Goal: Information Seeking & Learning: Check status

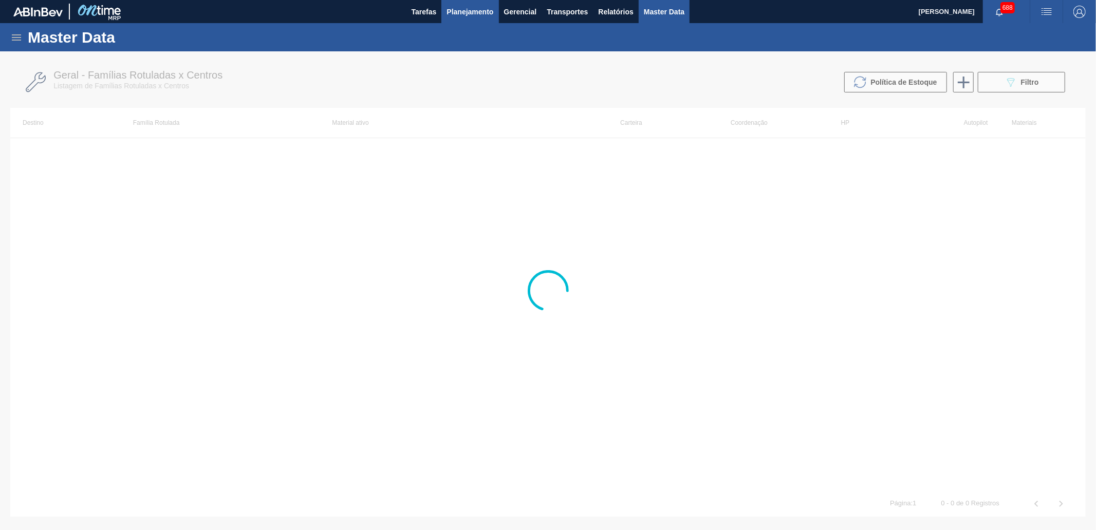
click at [492, 12] on button "Planejamento" at bounding box center [469, 11] width 57 height 23
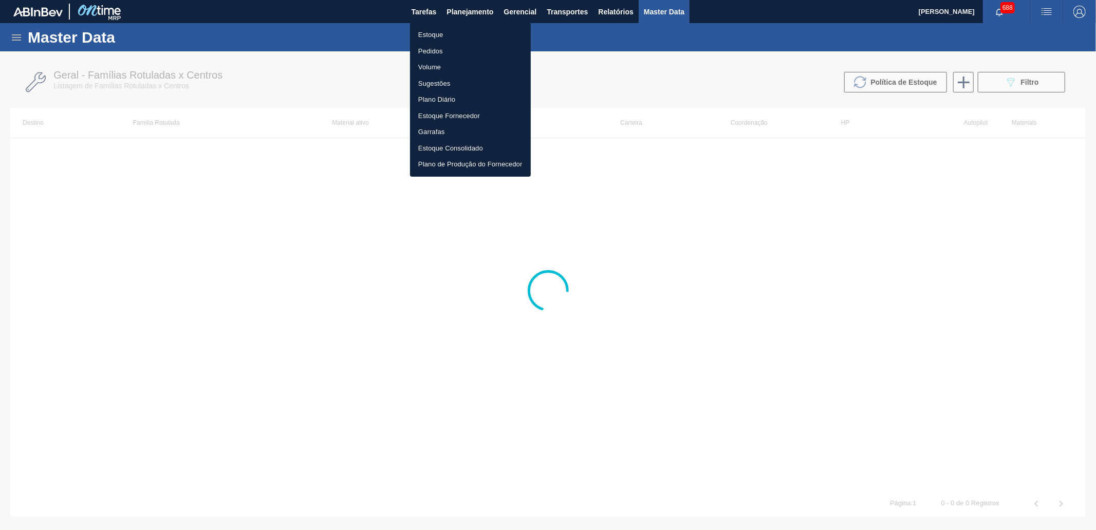
click at [456, 34] on li "Estoque" at bounding box center [470, 35] width 121 height 16
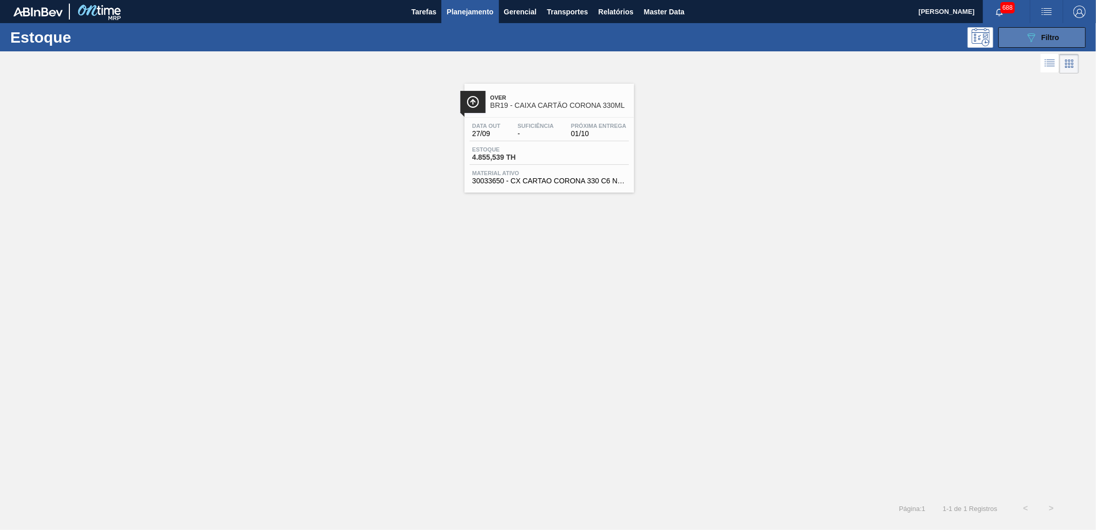
click at [1019, 36] on button "089F7B8B-B2A5-4AFE-B5C0-19BA573D28AC Filtro" at bounding box center [1041, 37] width 87 height 21
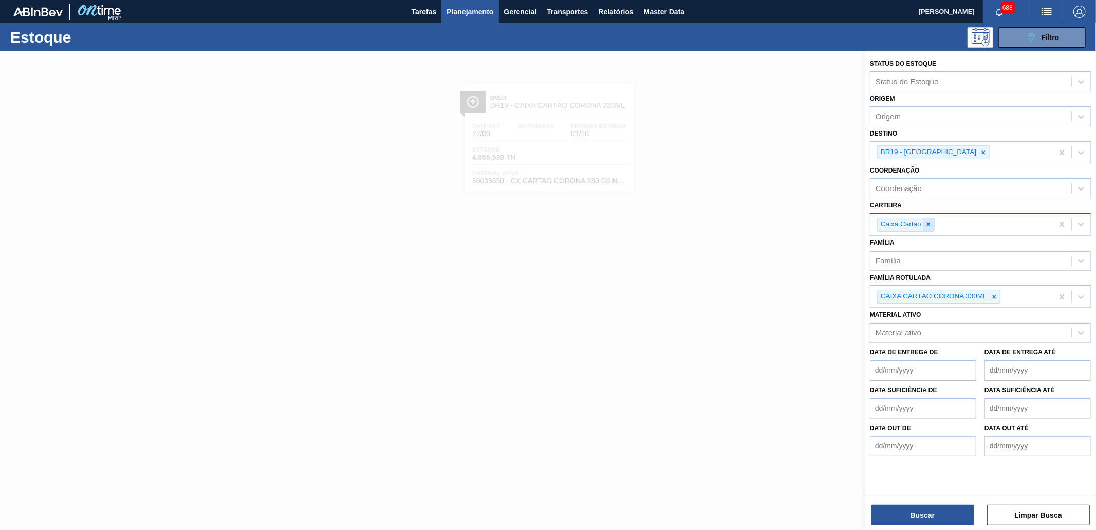
click at [928, 223] on icon at bounding box center [929, 225] width 4 height 4
type input "garraf"
click at [918, 202] on div "Carteira option [PERSON_NAME], deselected. Use Up and Down to choose options, p…" at bounding box center [980, 215] width 221 height 35
click at [980, 154] on icon at bounding box center [983, 152] width 7 height 7
drag, startPoint x: 933, startPoint y: 229, endPoint x: 931, endPoint y: 222, distance: 7.5
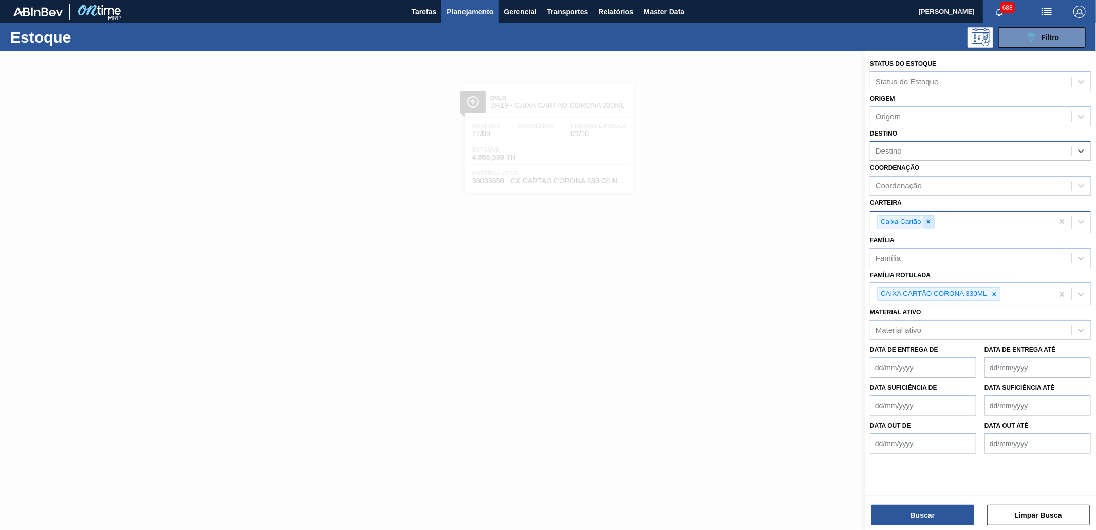
click at [933, 229] on div "Caixa Cartão" at bounding box center [961, 222] width 182 height 21
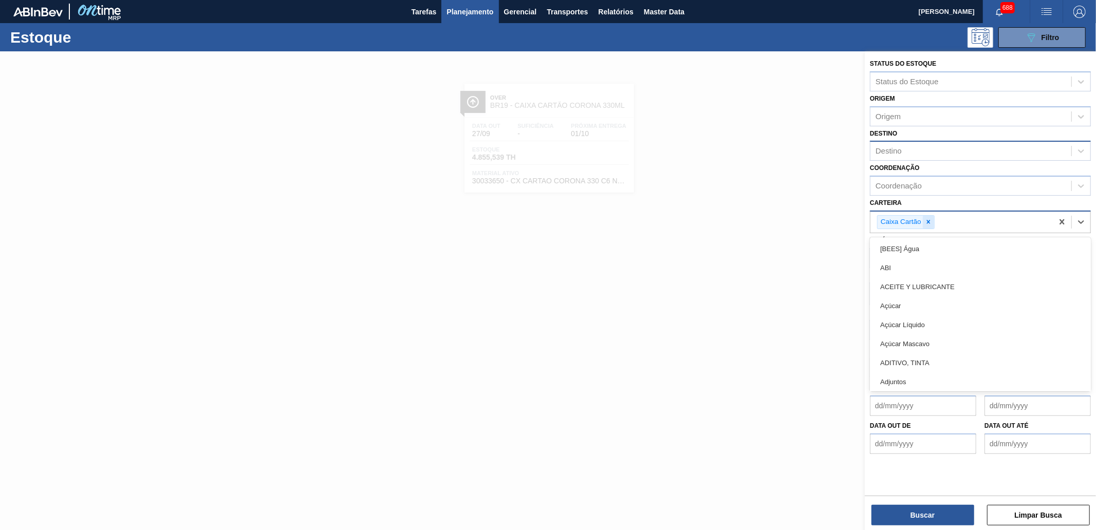
click at [931, 221] on icon at bounding box center [928, 221] width 7 height 7
click at [963, 206] on div "Carteira option [PERSON_NAME], deselected. option [BEES] Água focused, 1 of 101…" at bounding box center [980, 213] width 221 height 35
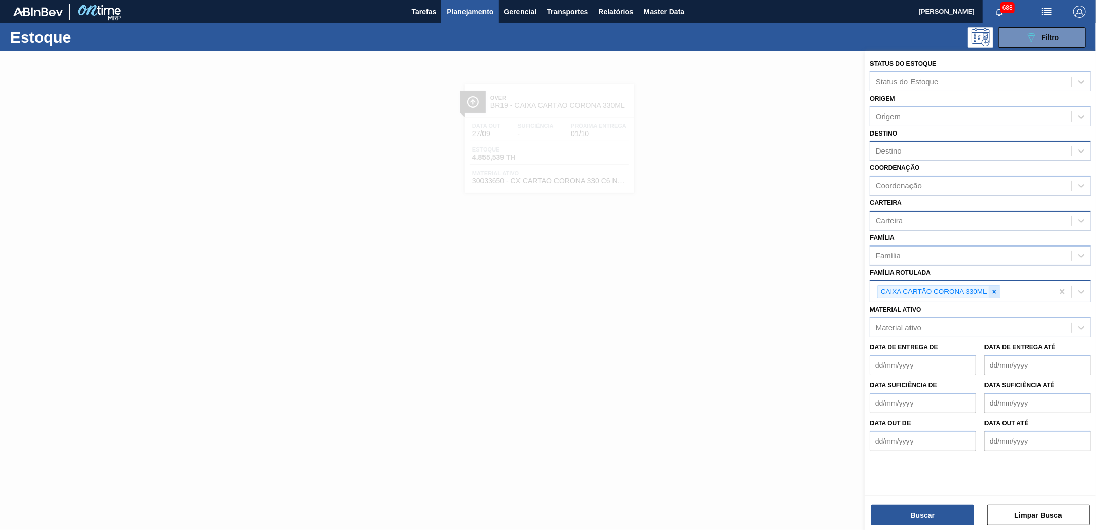
click at [993, 292] on icon at bounding box center [993, 291] width 7 height 7
click at [919, 213] on div "Carteira" at bounding box center [970, 220] width 201 height 15
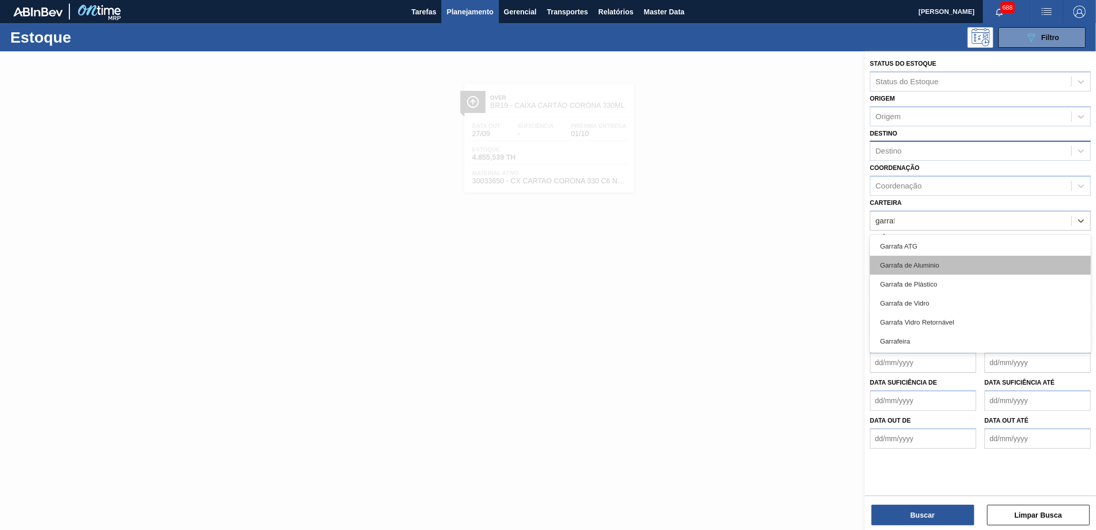
type input "garrafa"
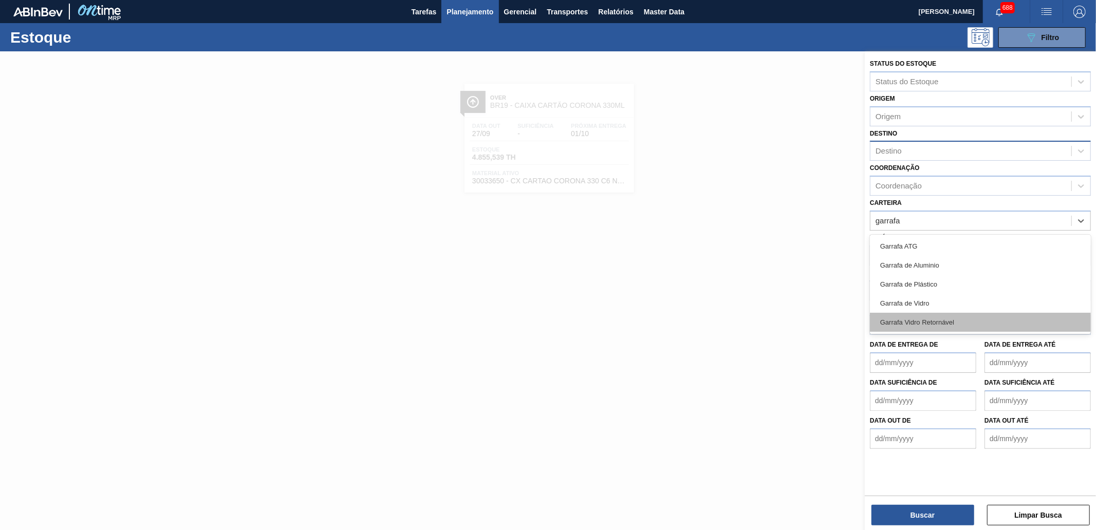
click at [940, 314] on div "Garrafa Vidro Retornável" at bounding box center [980, 322] width 221 height 19
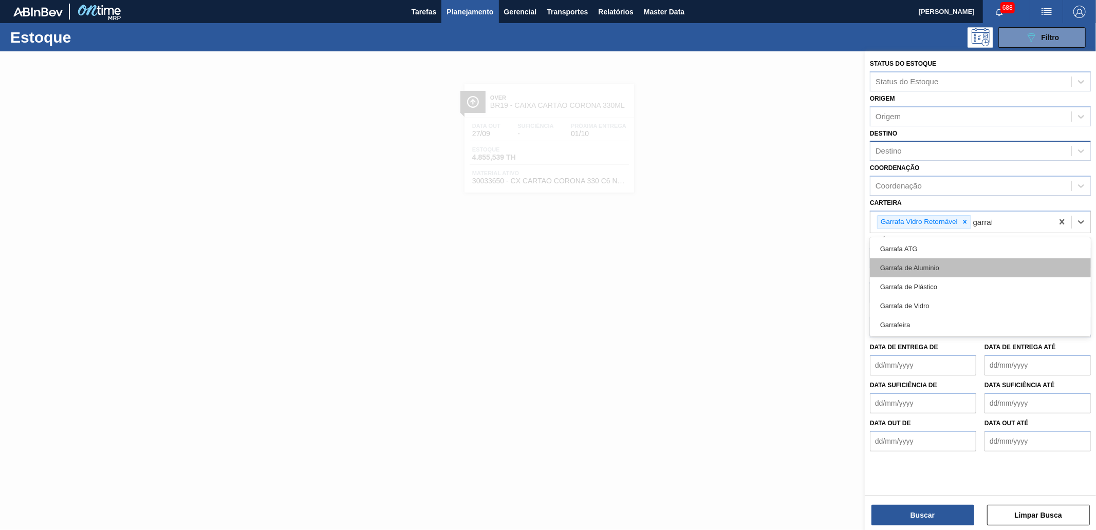
type input "garrafa"
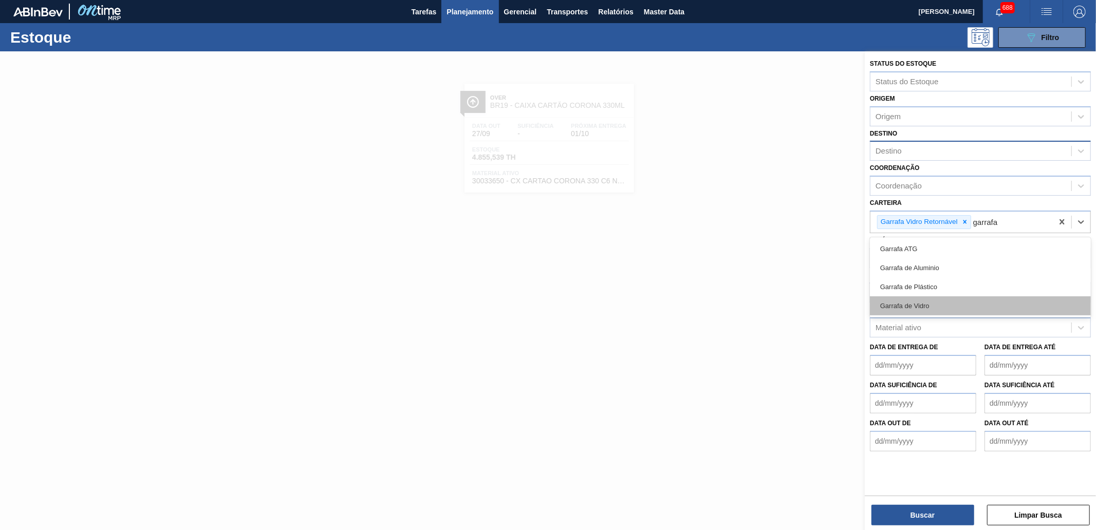
click at [946, 300] on div "Garrafa de Vidro" at bounding box center [980, 305] width 221 height 19
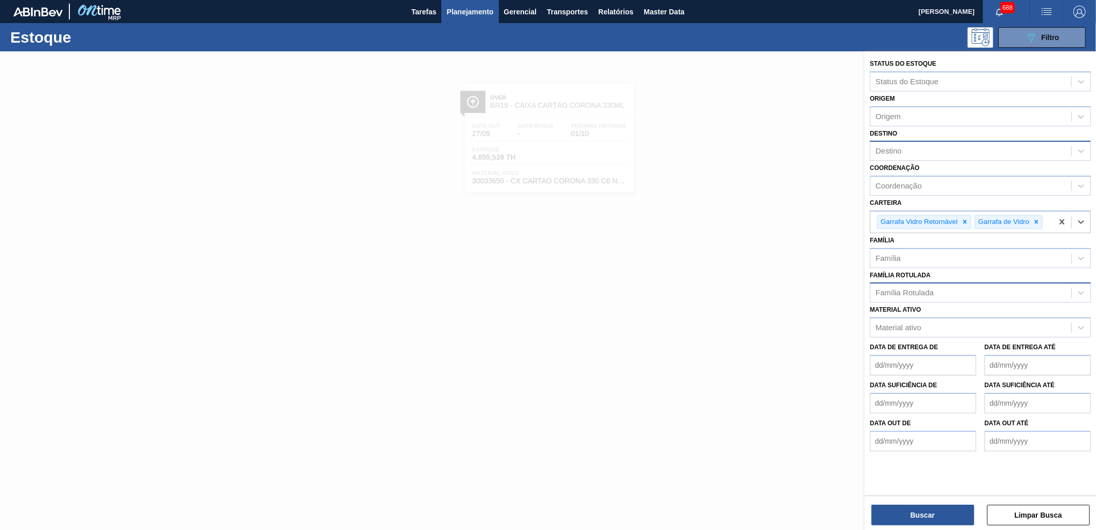
click at [914, 150] on div "Destino" at bounding box center [970, 151] width 201 height 15
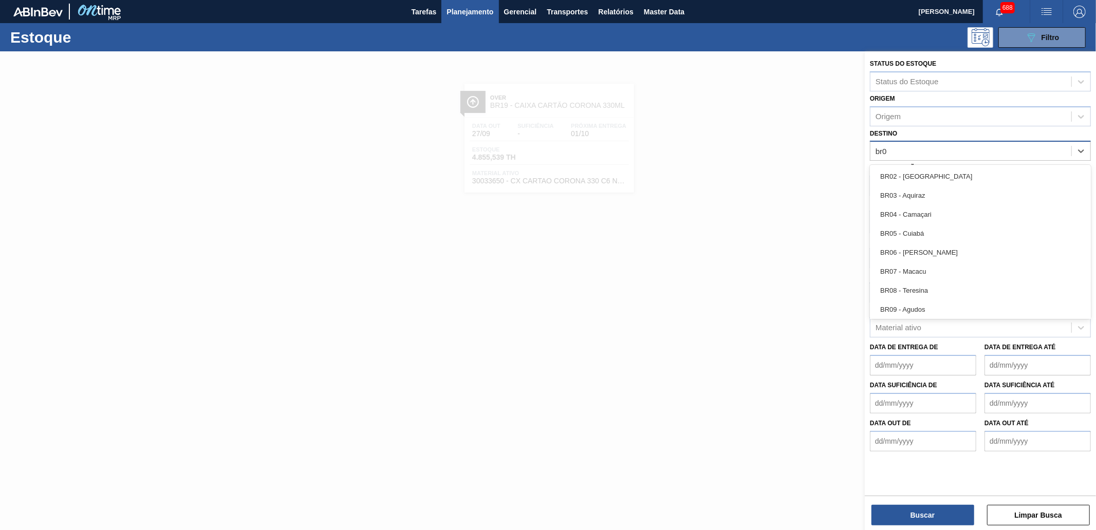
type input "br02"
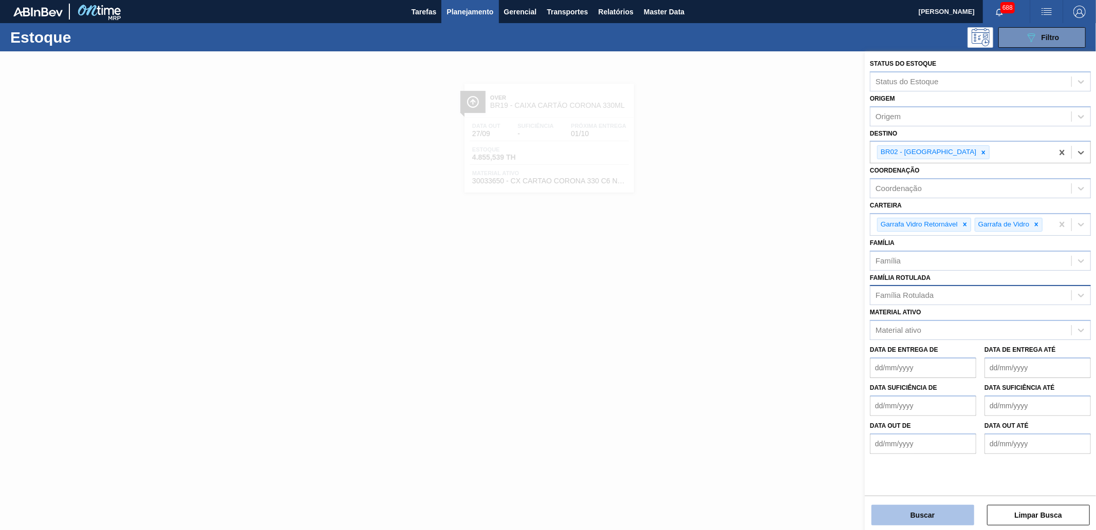
click at [894, 505] on button "Buscar" at bounding box center [922, 515] width 103 height 21
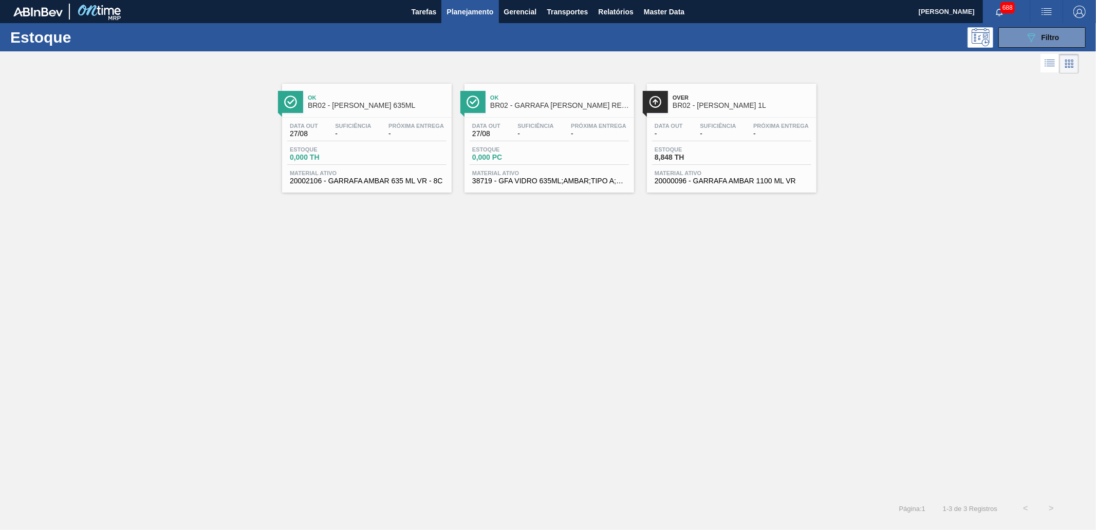
click at [720, 104] on span "BR02 - [PERSON_NAME] 1L" at bounding box center [741, 106] width 139 height 8
